Goal: Navigation & Orientation: Understand site structure

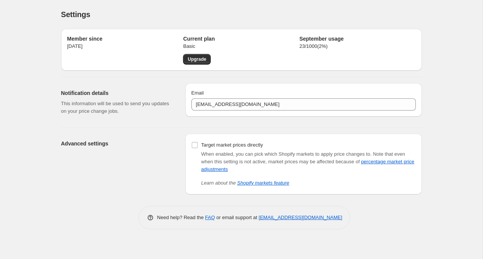
click at [147, 218] on icon at bounding box center [151, 218] width 8 height 8
